Goal: Register for event/course: Sign up to attend an event or enroll in a course

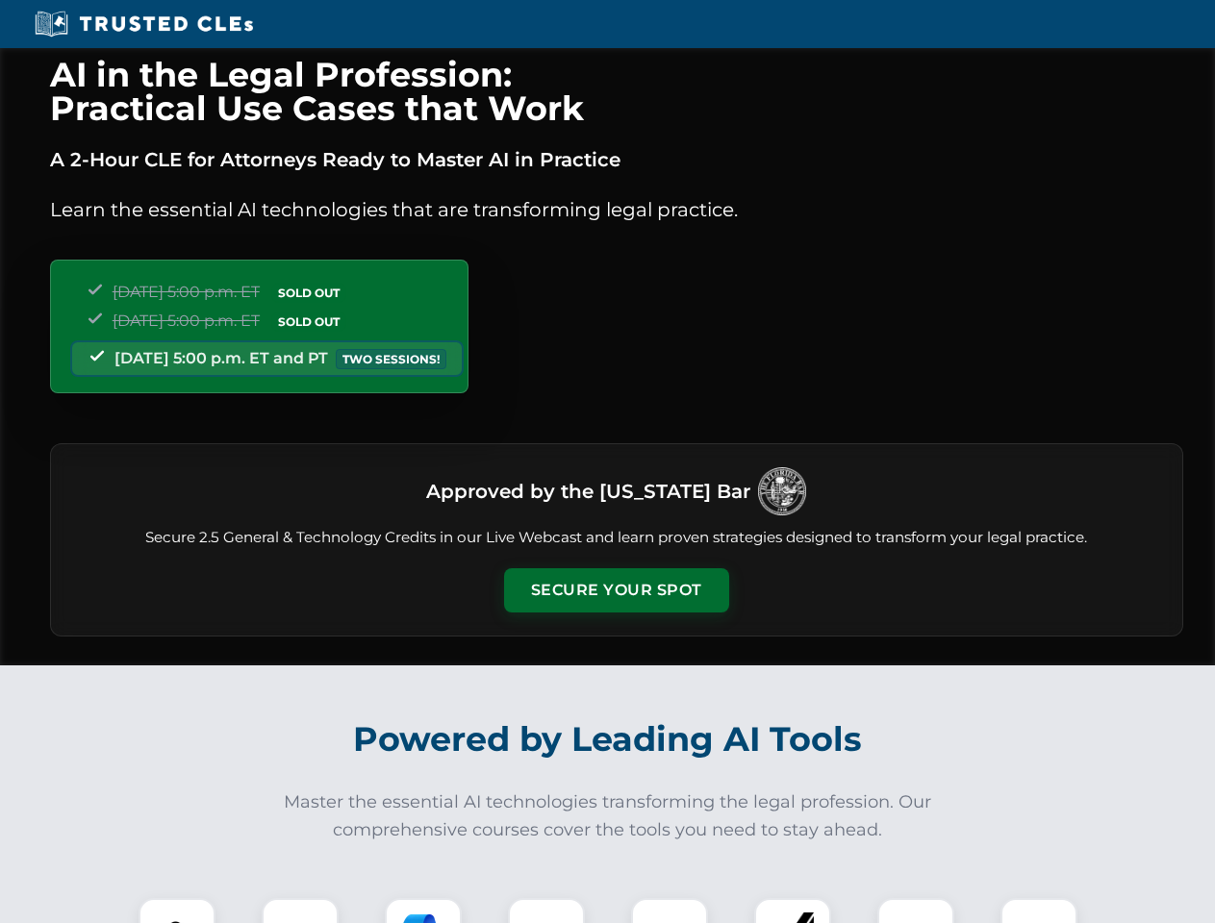
click at [616, 591] on button "Secure Your Spot" at bounding box center [616, 590] width 225 height 44
click at [177, 911] on img at bounding box center [177, 937] width 56 height 56
